Goal: Task Accomplishment & Management: Use online tool/utility

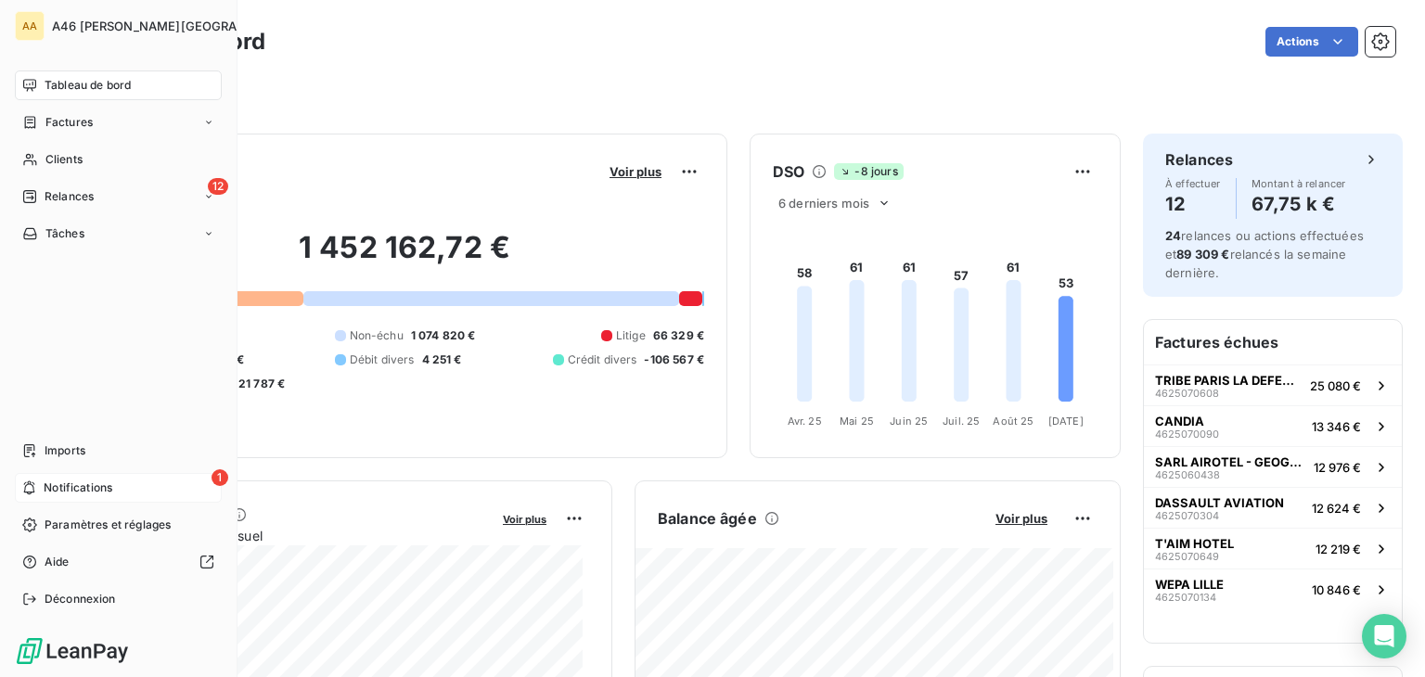
click at [72, 483] on span "Notifications" at bounding box center [78, 488] width 69 height 17
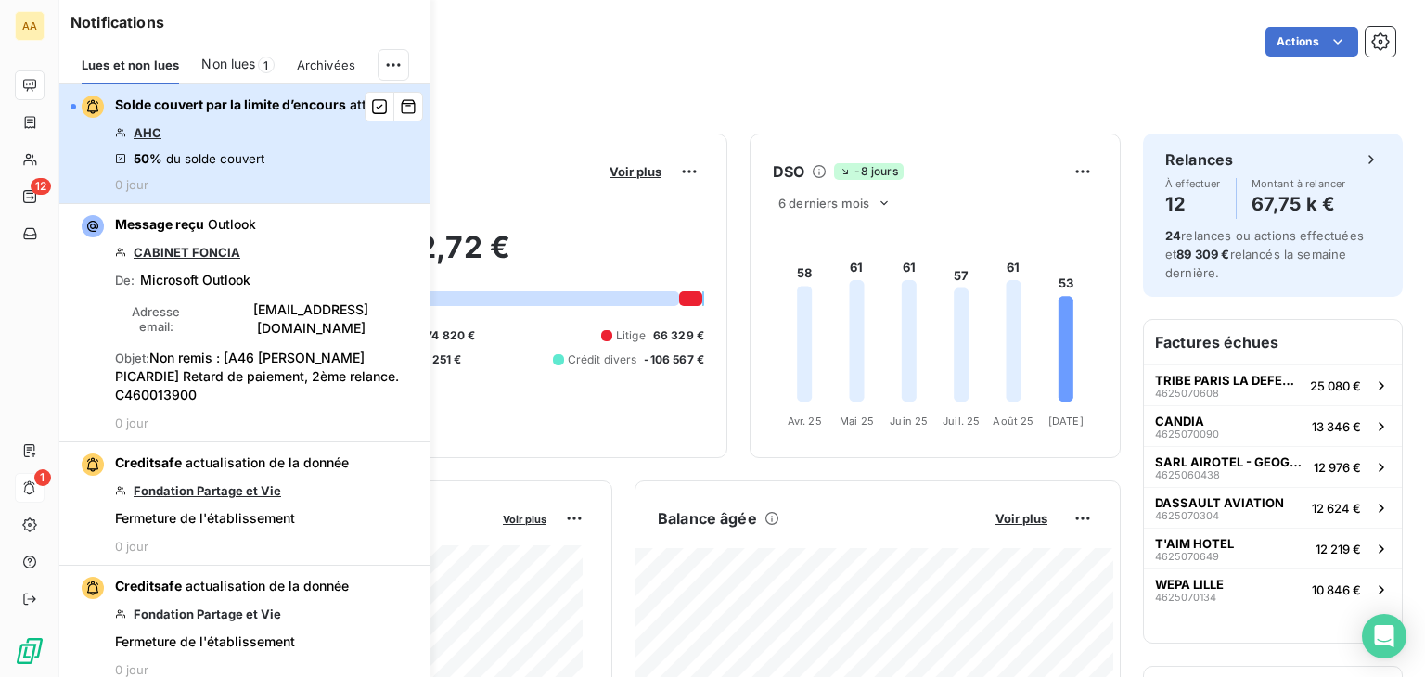
click at [76, 108] on div "button" at bounding box center [87, 107] width 33 height 22
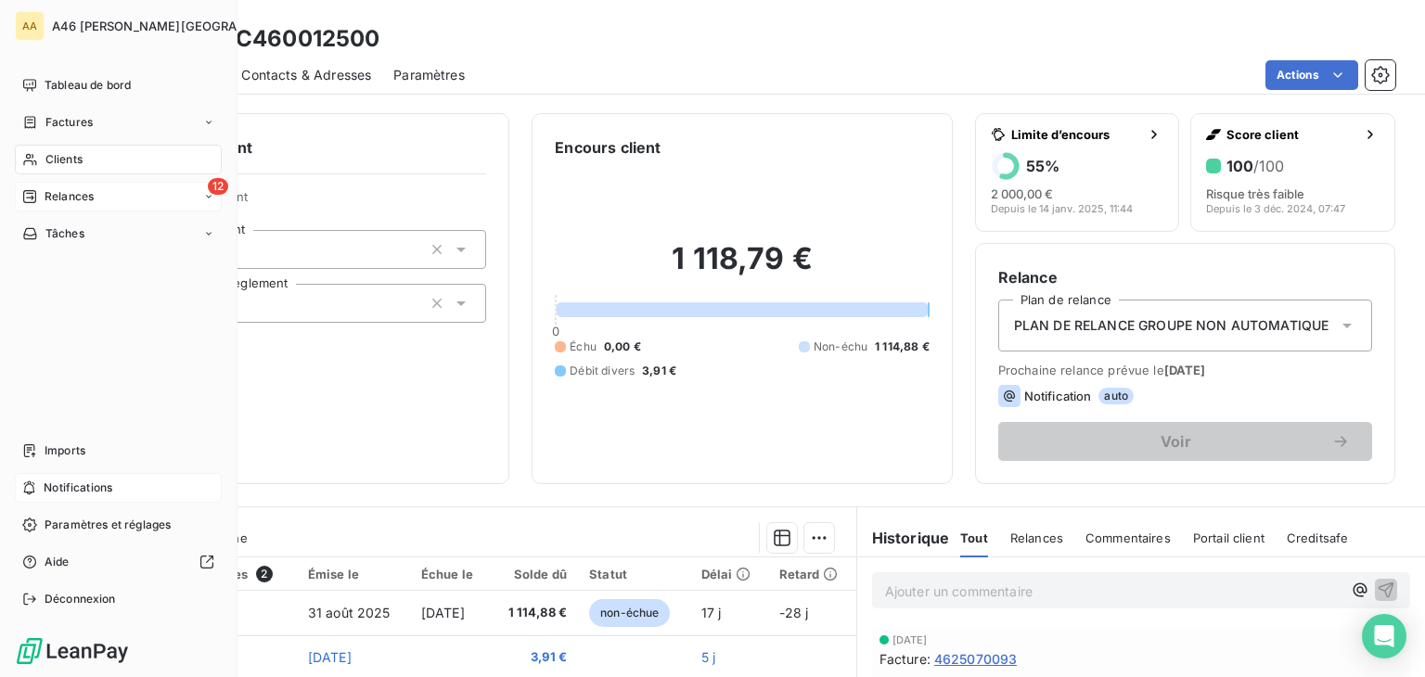
click at [69, 187] on div "12 Relances" at bounding box center [118, 197] width 207 height 30
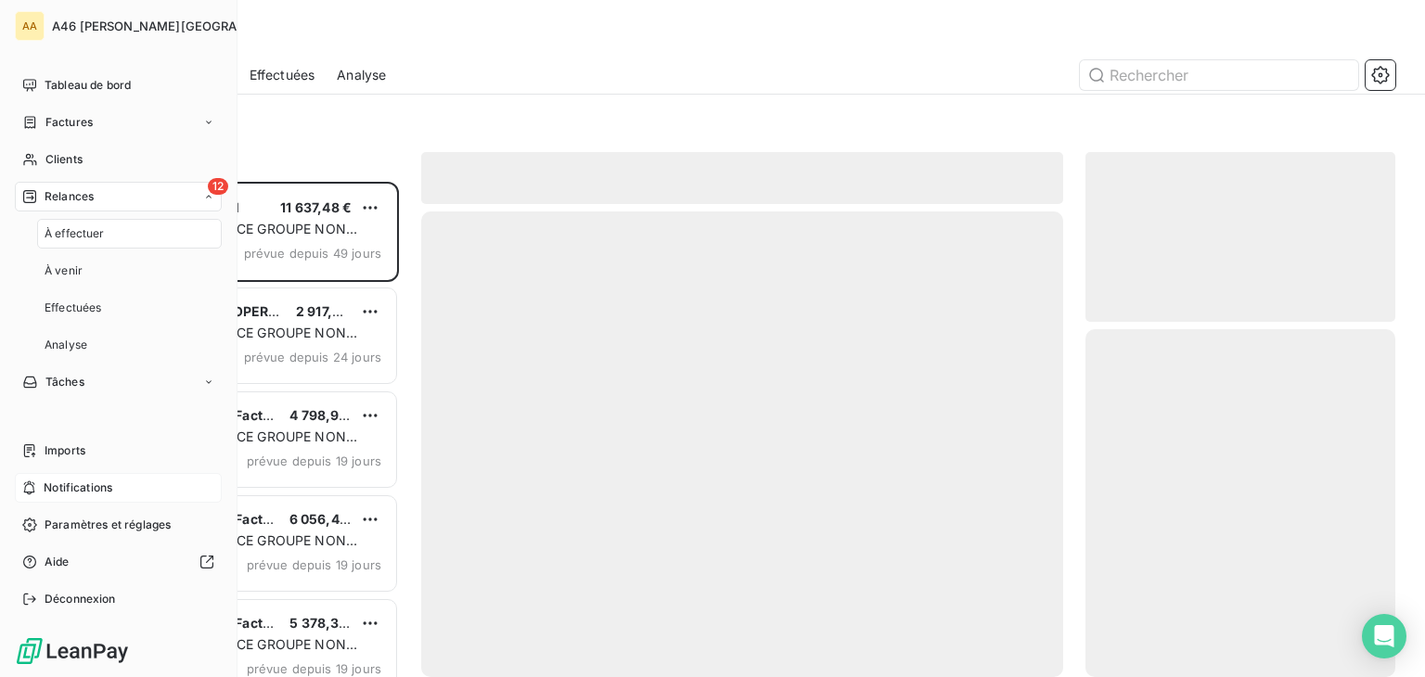
scroll to position [481, 295]
click at [101, 232] on span "À effectuer" at bounding box center [75, 233] width 60 height 17
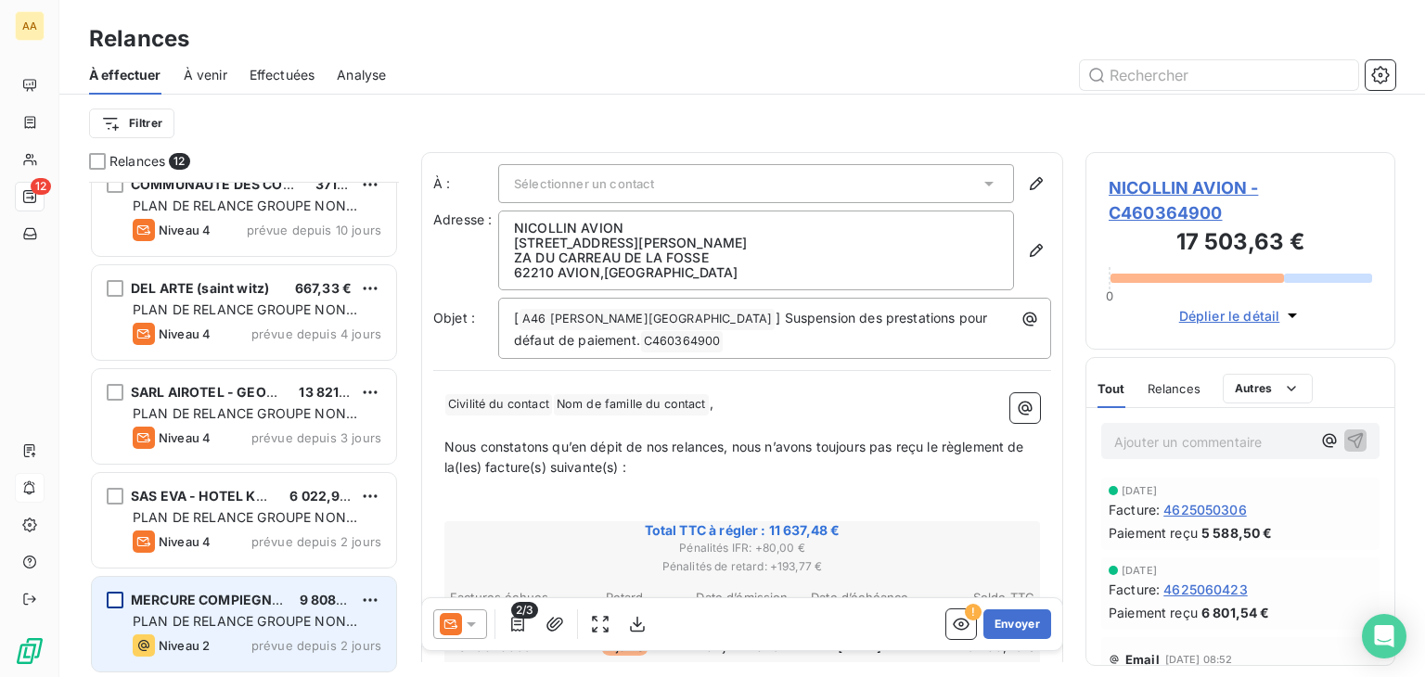
click at [114, 597] on div "grid" at bounding box center [115, 600] width 17 height 17
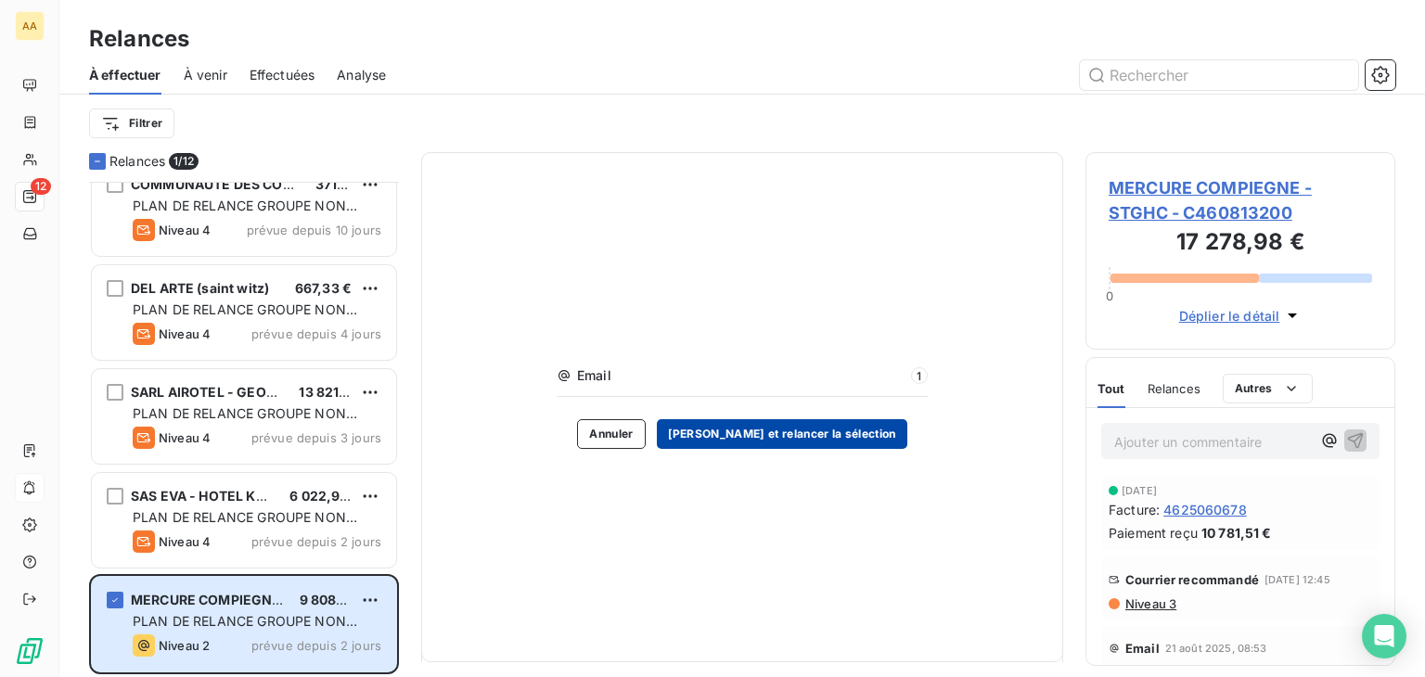
click at [818, 427] on button "[PERSON_NAME] et relancer la sélection" at bounding box center [782, 434] width 251 height 30
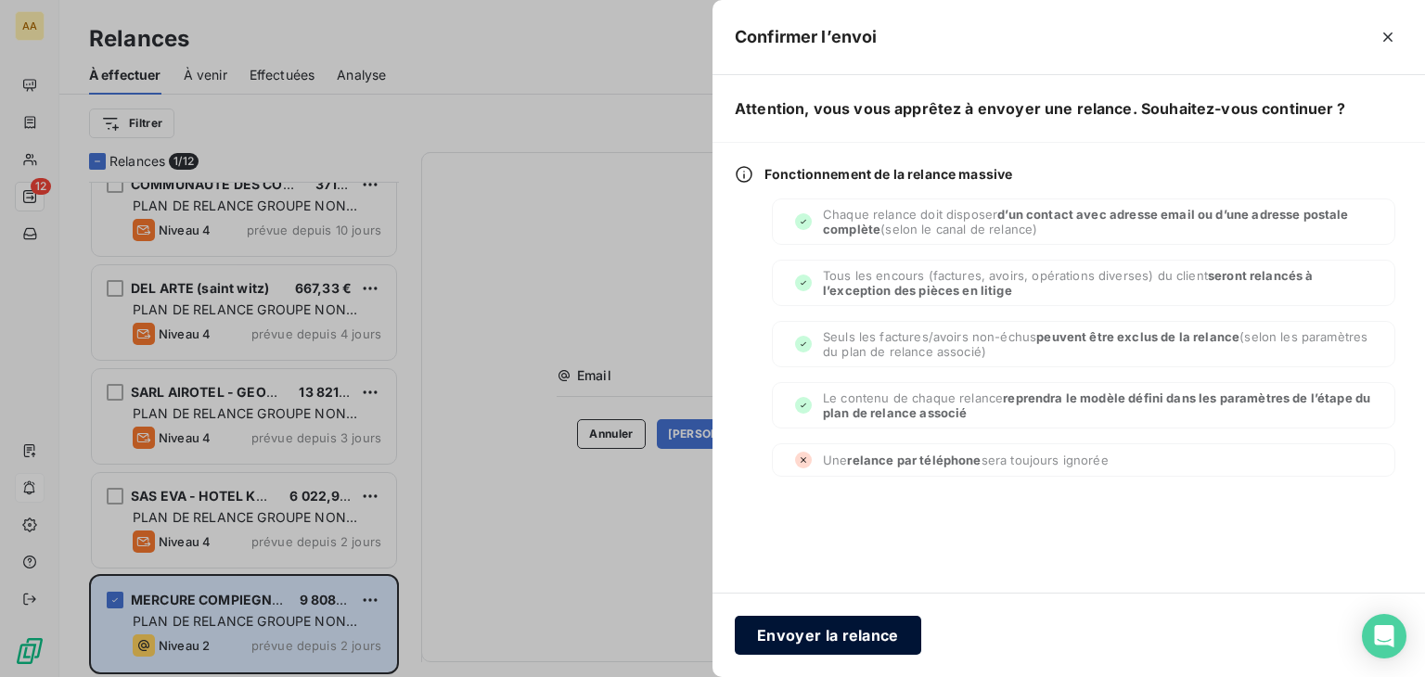
click at [851, 632] on button "Envoyer la relance" at bounding box center [828, 635] width 187 height 39
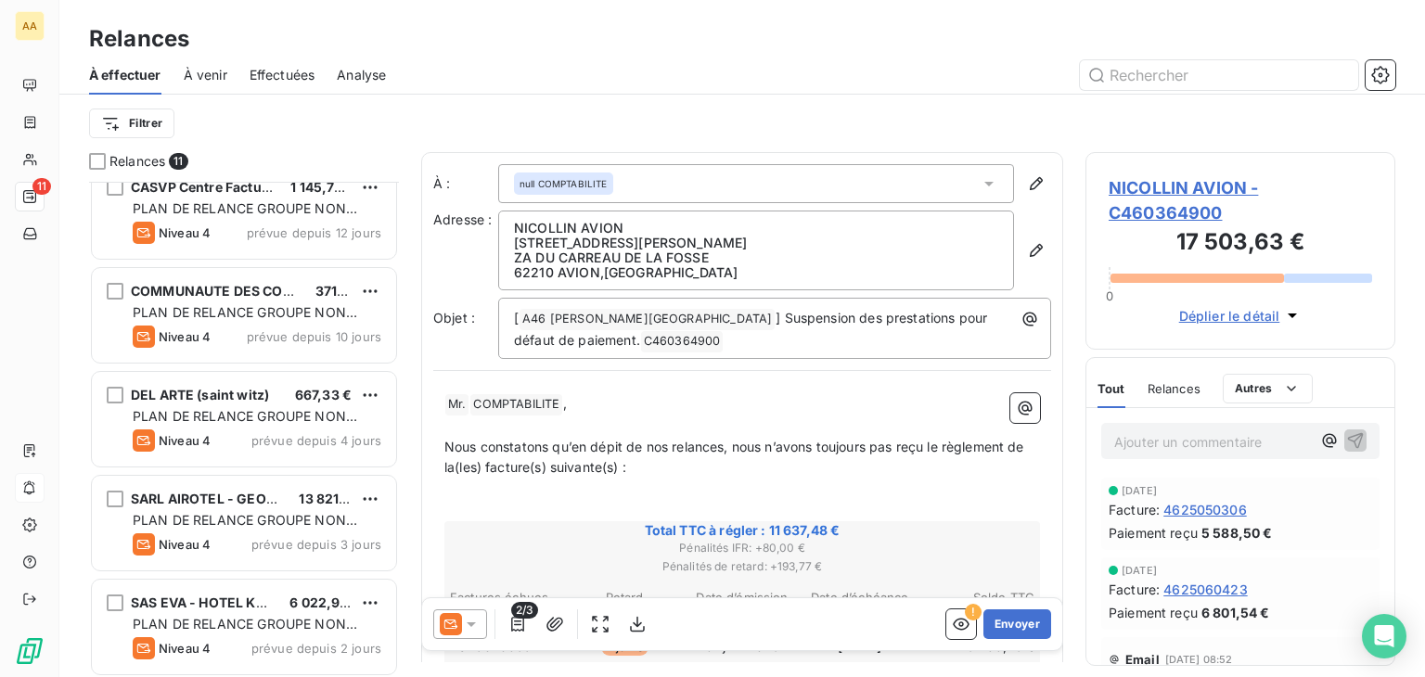
scroll to position [648, 0]
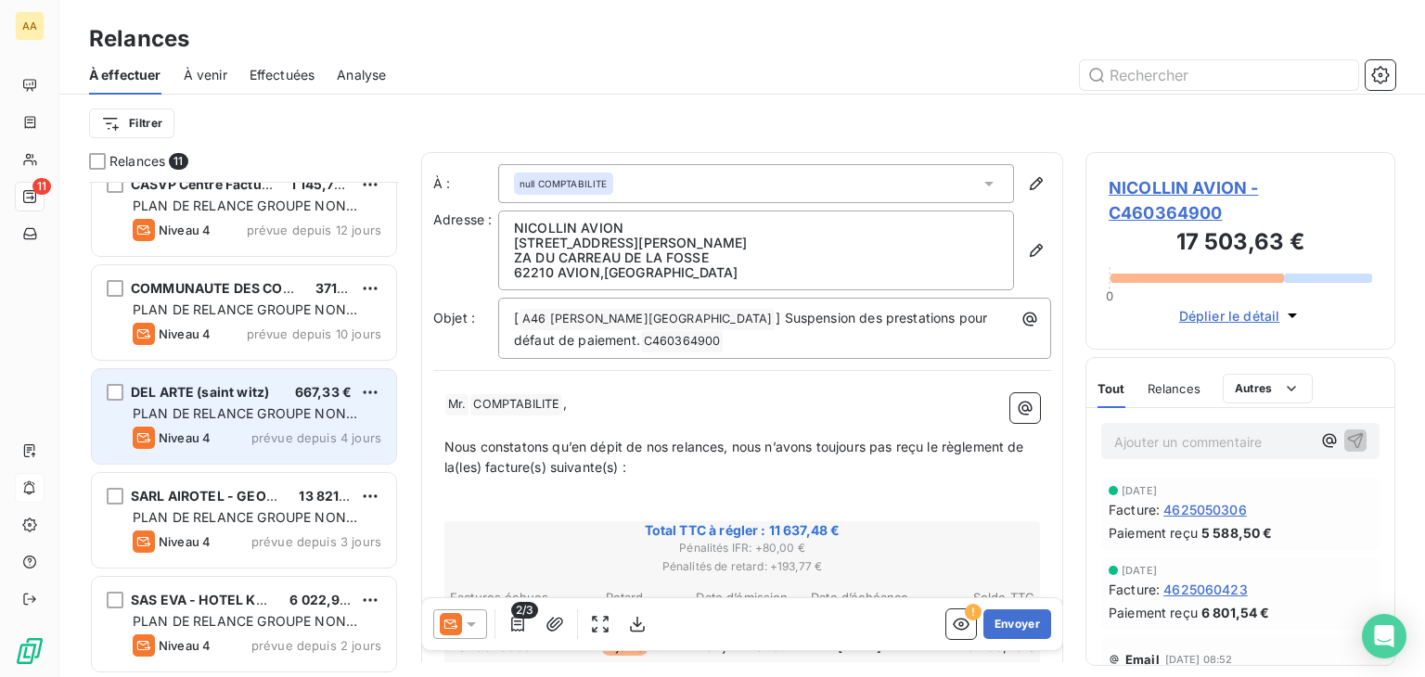
click at [249, 418] on span "PLAN DE RELANCE GROUPE NON AUTOMATIQUE" at bounding box center [245, 423] width 225 height 34
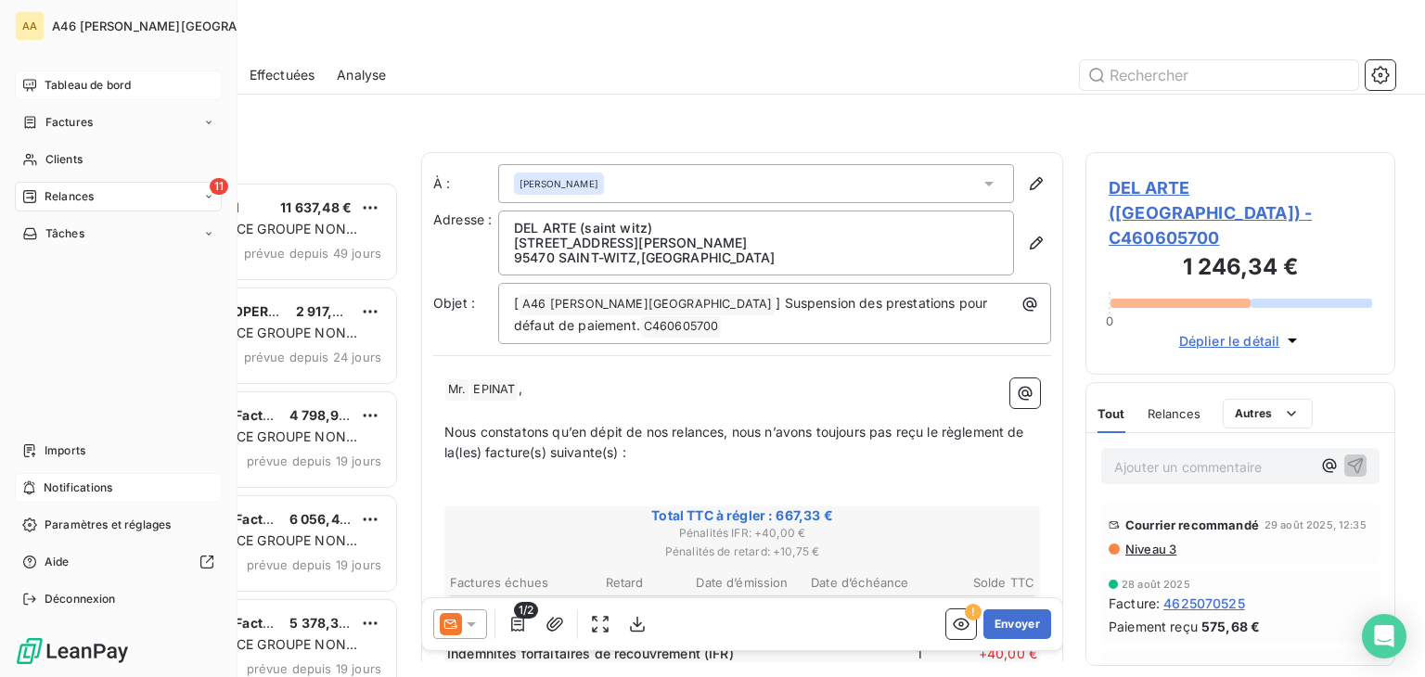
click at [51, 83] on span "Tableau de bord" at bounding box center [88, 85] width 86 height 17
